Goal: Information Seeking & Learning: Learn about a topic

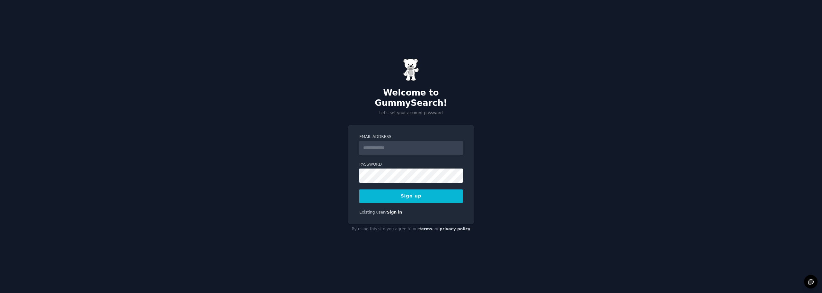
click at [398, 145] on input "Email Address" at bounding box center [410, 148] width 103 height 14
type input "**********"
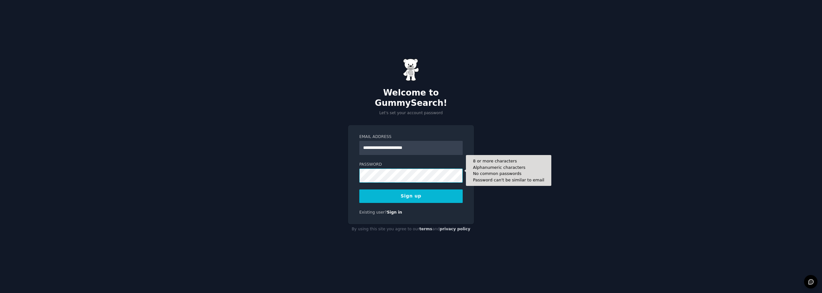
click at [359, 189] on button "Sign up" at bounding box center [410, 195] width 103 height 13
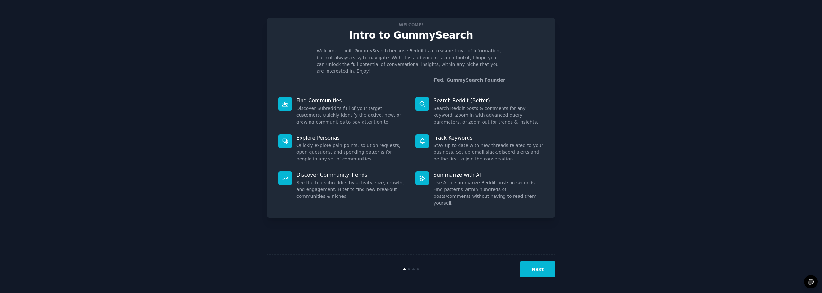
drag, startPoint x: 547, startPoint y: 274, endPoint x: 729, endPoint y: 95, distance: 254.8
click at [729, 95] on div "Welcome! Intro to GummySearch Welcome! I built GummySearch because Reddit is a …" at bounding box center [411, 146] width 804 height 275
click at [545, 271] on button "Next" at bounding box center [538, 269] width 34 height 16
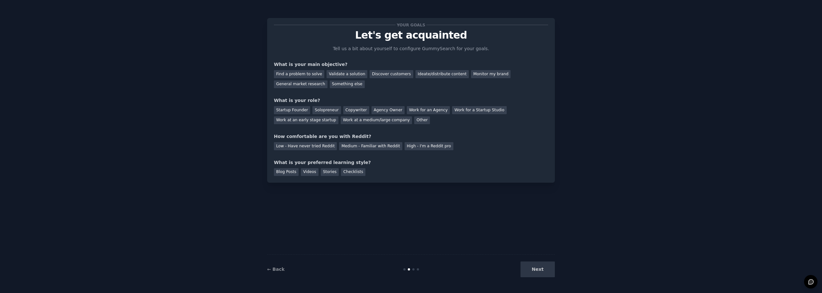
click at [545, 271] on div "Next" at bounding box center [507, 269] width 96 height 16
click at [294, 73] on div "Find a problem to solve" at bounding box center [299, 74] width 50 height 8
click at [286, 110] on div "Startup Founder" at bounding box center [292, 110] width 36 height 8
click at [329, 113] on div "Solopreneur" at bounding box center [326, 110] width 28 height 8
click at [368, 147] on div "Medium - Familiar with Reddit" at bounding box center [370, 146] width 63 height 8
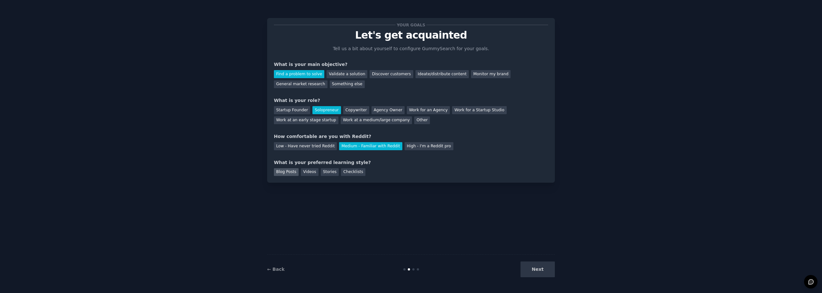
click at [291, 173] on div "Blog Posts" at bounding box center [286, 172] width 25 height 8
click at [321, 173] on div "Stories" at bounding box center [330, 172] width 18 height 8
click at [291, 172] on div "Blog Posts" at bounding box center [286, 172] width 25 height 8
click at [533, 271] on button "Next" at bounding box center [538, 269] width 34 height 16
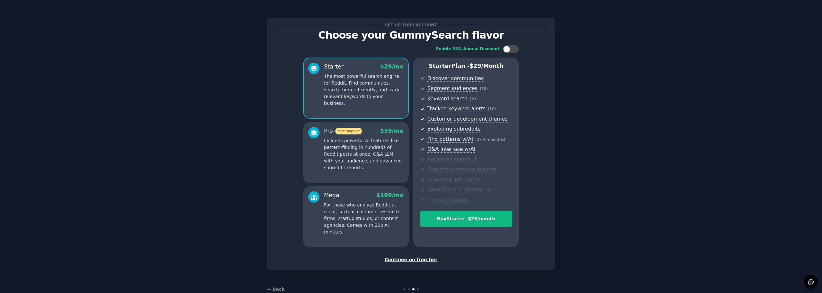
click at [425, 260] on div "Continue on free tier" at bounding box center [411, 259] width 274 height 7
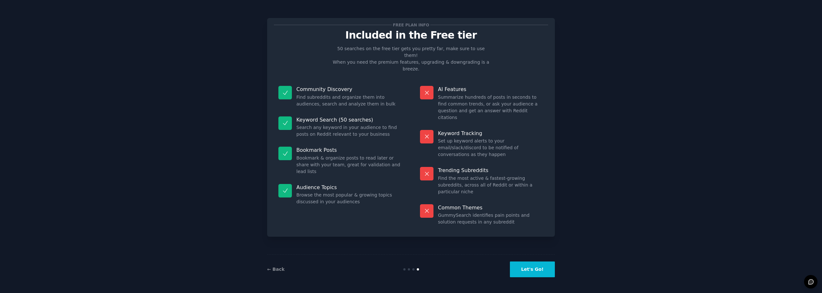
click at [536, 271] on button "Let's Go!" at bounding box center [532, 269] width 45 height 16
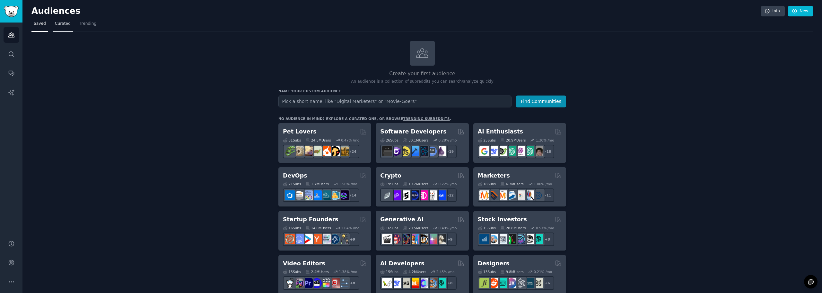
click at [66, 22] on span "Curated" at bounding box center [63, 24] width 16 height 6
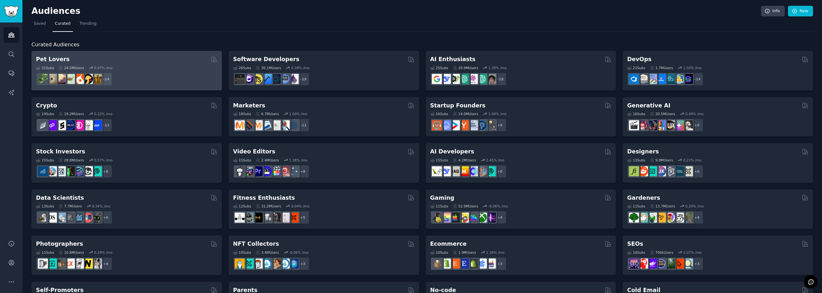
click at [117, 63] on div "Pet Lovers" at bounding box center [126, 59] width 181 height 8
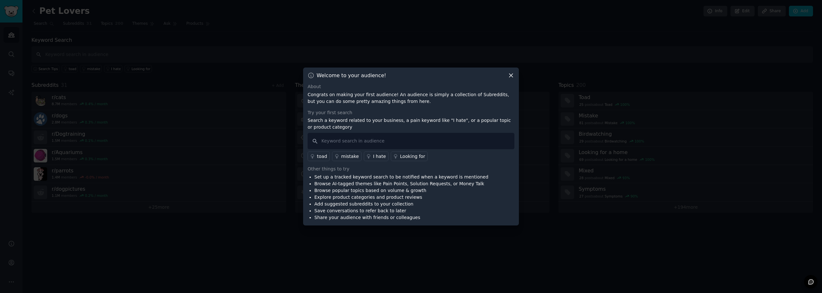
click at [509, 76] on icon at bounding box center [511, 75] width 7 height 7
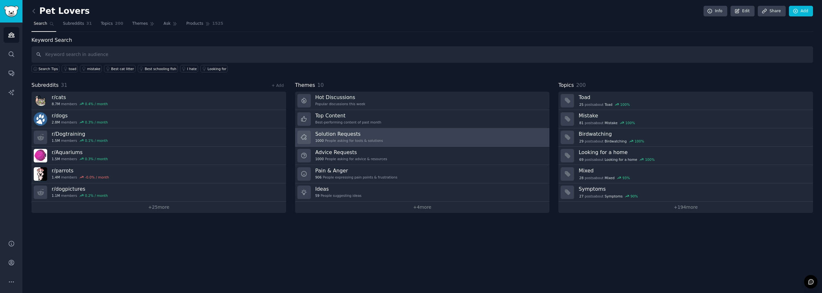
click at [400, 138] on link "Solution Requests 1000 People asking for tools & solutions" at bounding box center [422, 137] width 255 height 18
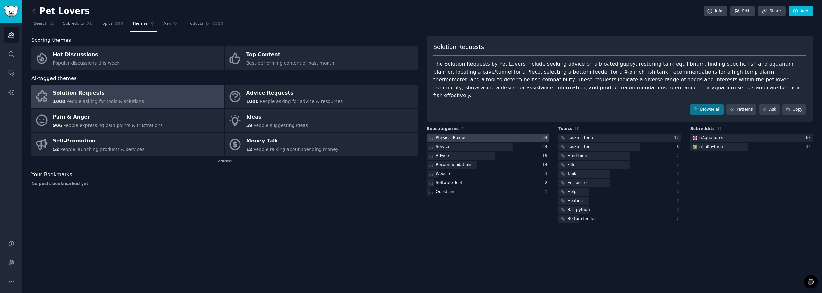
click at [495, 134] on div at bounding box center [488, 138] width 123 height 8
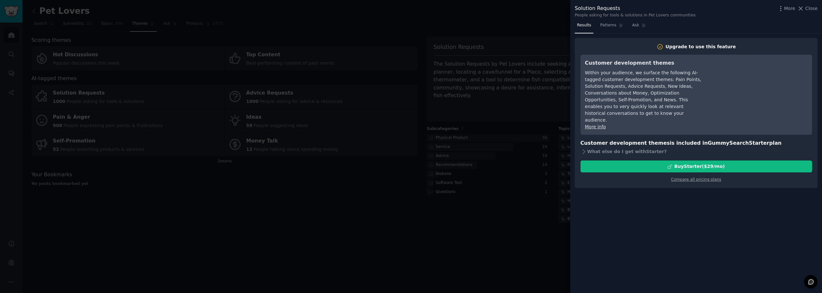
click at [333, 162] on div at bounding box center [411, 146] width 822 height 293
